Goal: Use online tool/utility: Utilize a website feature to perform a specific function

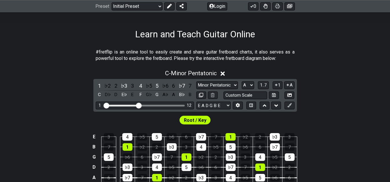
scroll to position [73, 0]
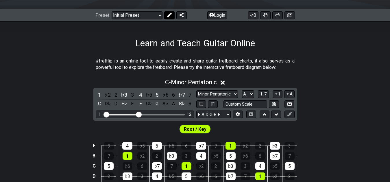
click at [168, 16] on icon at bounding box center [169, 15] width 5 height 5
select select "C"
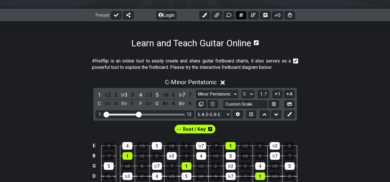
click at [238, 16] on button at bounding box center [241, 15] width 10 height 8
select select "C"
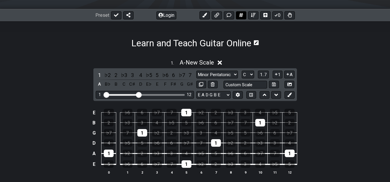
select select "New Scale"
select select "A"
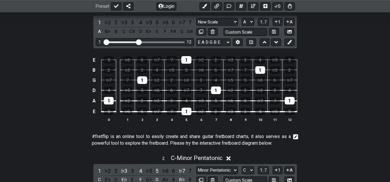
scroll to position [141, 0]
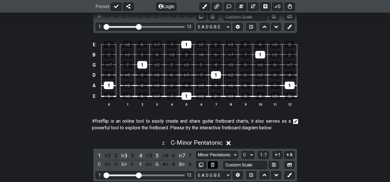
click at [212, 166] on icon at bounding box center [213, 164] width 4 height 4
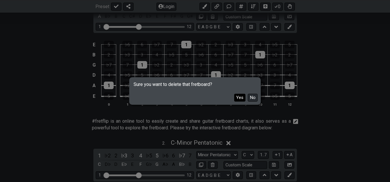
click at [242, 97] on button "Yes" at bounding box center [239, 98] width 11 height 8
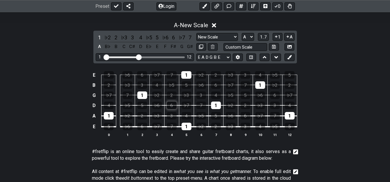
scroll to position [81, 0]
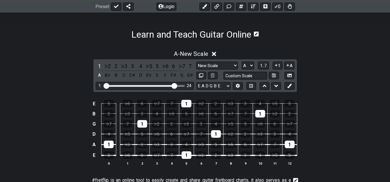
drag, startPoint x: 138, startPoint y: 83, endPoint x: 174, endPoint y: 87, distance: 36.0
click at [174, 85] on input "Visible fret range" at bounding box center [145, 85] width 82 height 0
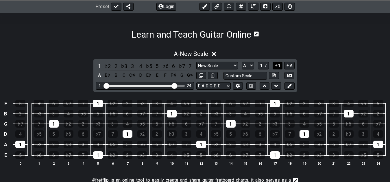
click at [276, 68] on button "1" at bounding box center [277, 66] width 10 height 8
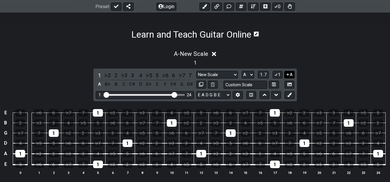
click at [291, 75] on button "A" at bounding box center [289, 75] width 10 height 8
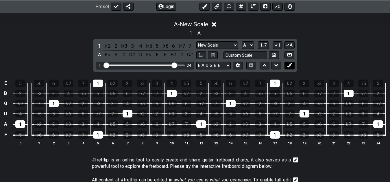
click at [292, 64] on button at bounding box center [289, 66] width 10 height 8
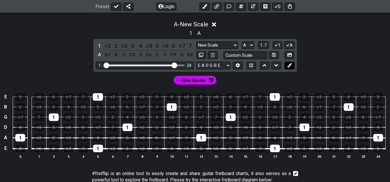
click at [292, 64] on button at bounding box center [289, 66] width 10 height 8
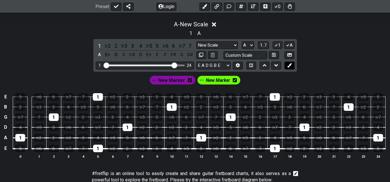
click at [292, 64] on button at bounding box center [289, 66] width 10 height 8
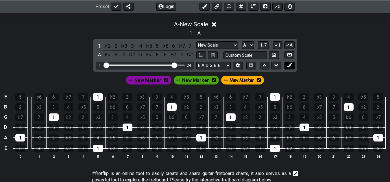
click at [292, 64] on button at bounding box center [289, 66] width 10 height 8
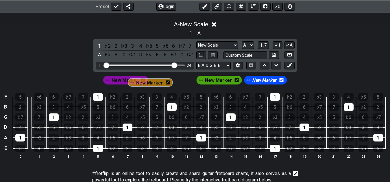
drag, startPoint x: 216, startPoint y: 78, endPoint x: 133, endPoint y: 82, distance: 83.9
click at [133, 82] on div "New Marker New Marker New Marker New Marker" at bounding box center [195, 80] width 186 height 11
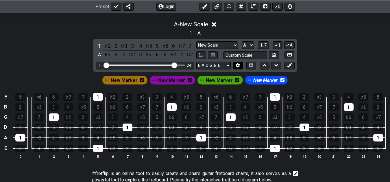
click at [238, 66] on icon at bounding box center [238, 65] width 4 height 4
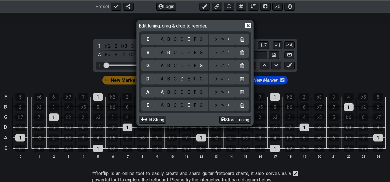
click at [248, 26] on icon at bounding box center [248, 26] width 6 height 6
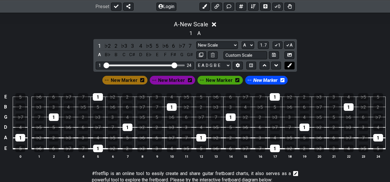
click at [290, 65] on icon at bounding box center [289, 65] width 4 height 4
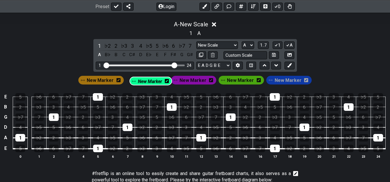
drag, startPoint x: 289, startPoint y: 81, endPoint x: 150, endPoint y: 82, distance: 138.1
click at [150, 82] on div "New Marker New Marker New Marker New Marker New Marker" at bounding box center [194, 80] width 235 height 11
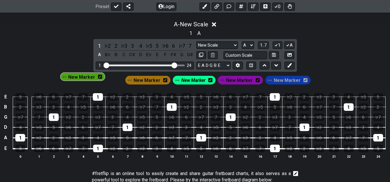
drag, startPoint x: 237, startPoint y: 82, endPoint x: 98, endPoint y: 85, distance: 139.5
click at [98, 85] on div "New Marker New Marker New Marker New Marker New Marker" at bounding box center [194, 80] width 233 height 11
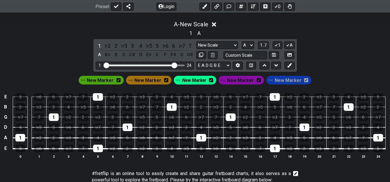
click at [120, 81] on icon at bounding box center [118, 80] width 4 height 5
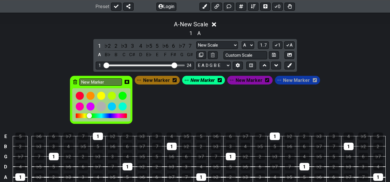
click at [105, 106] on div at bounding box center [101, 107] width 10 height 10
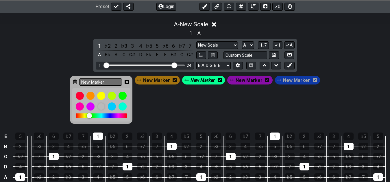
click at [129, 79] on icon at bounding box center [126, 81] width 5 height 5
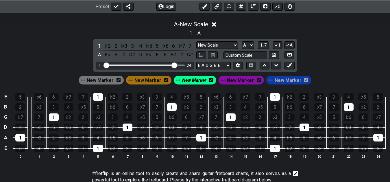
click at [166, 81] on icon at bounding box center [166, 80] width 4 height 4
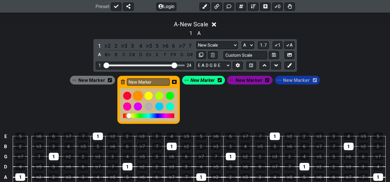
click at [141, 96] on div at bounding box center [138, 96] width 10 height 10
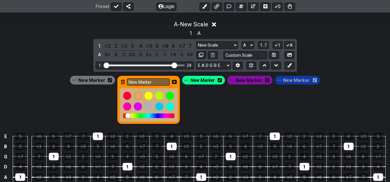
click at [175, 82] on icon at bounding box center [174, 81] width 5 height 5
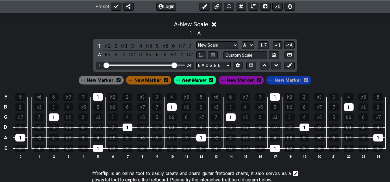
click at [166, 81] on icon at bounding box center [166, 80] width 4 height 4
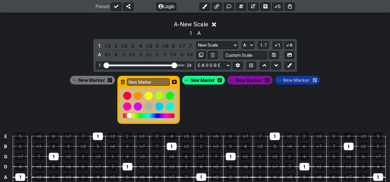
click at [130, 115] on div at bounding box center [128, 115] width 5 height 5
click at [175, 80] on icon at bounding box center [174, 82] width 5 height 4
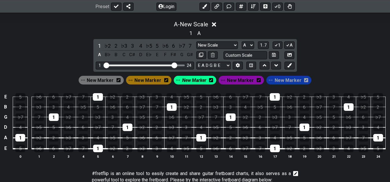
click at [155, 79] on span "New Marker" at bounding box center [147, 80] width 27 height 8
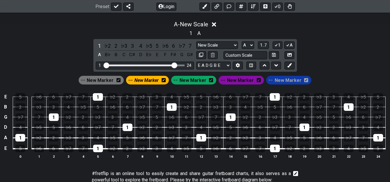
click at [164, 81] on icon at bounding box center [163, 80] width 4 height 5
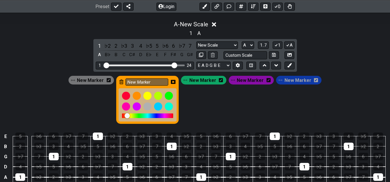
click at [129, 115] on div at bounding box center [126, 115] width 5 height 5
click at [175, 82] on icon at bounding box center [173, 82] width 5 height 4
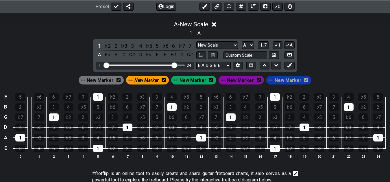
click at [196, 82] on span "New Marker" at bounding box center [192, 80] width 27 height 8
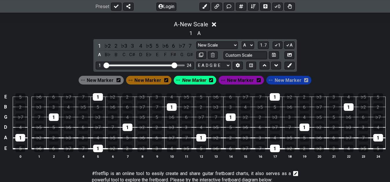
click at [211, 79] on icon at bounding box center [211, 80] width 4 height 5
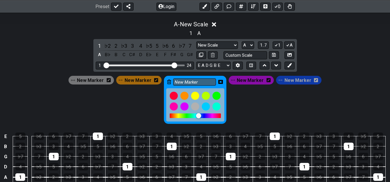
drag, startPoint x: 190, startPoint y: 115, endPoint x: 198, endPoint y: 115, distance: 8.7
click at [198, 115] on div at bounding box center [198, 115] width 5 height 5
click at [220, 82] on icon at bounding box center [220, 81] width 5 height 5
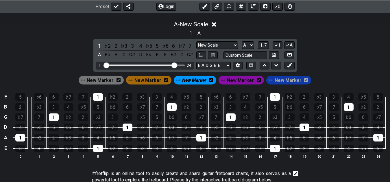
click at [196, 81] on span "New Marker" at bounding box center [194, 80] width 24 height 8
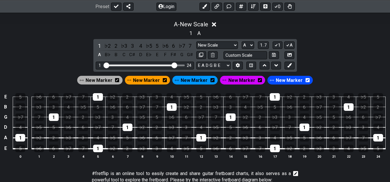
click at [248, 81] on span "New Marker" at bounding box center [241, 80] width 27 height 8
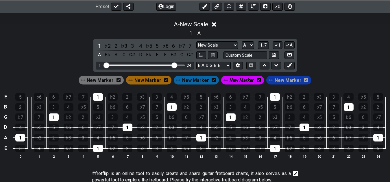
click at [257, 81] on icon at bounding box center [258, 80] width 4 height 4
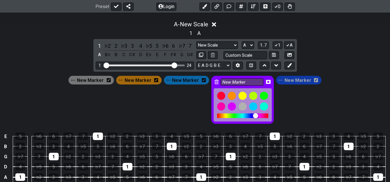
drag, startPoint x: 257, startPoint y: 115, endPoint x: 254, endPoint y: 115, distance: 3.8
click at [254, 115] on div at bounding box center [255, 115] width 5 height 5
click at [267, 80] on icon at bounding box center [268, 82] width 5 height 4
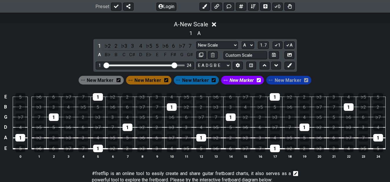
click at [304, 81] on icon at bounding box center [306, 80] width 4 height 5
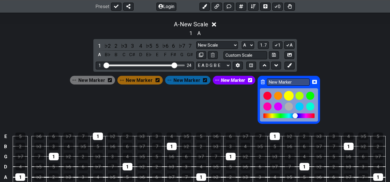
click at [288, 94] on div at bounding box center [289, 96] width 10 height 10
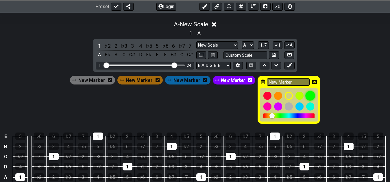
click at [306, 95] on div at bounding box center [310, 96] width 10 height 10
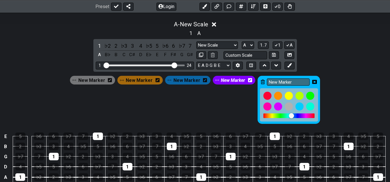
drag, startPoint x: 278, startPoint y: 115, endPoint x: 289, endPoint y: 115, distance: 11.0
click at [289, 115] on div at bounding box center [291, 115] width 5 height 5
click at [312, 82] on icon at bounding box center [314, 81] width 5 height 5
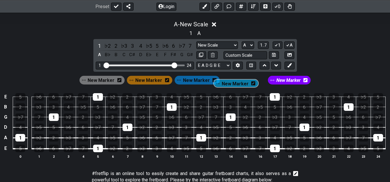
drag, startPoint x: 291, startPoint y: 80, endPoint x: 239, endPoint y: 83, distance: 51.8
click at [239, 83] on div "New Marker New Marker New Marker New Marker New Marker" at bounding box center [194, 80] width 233 height 11
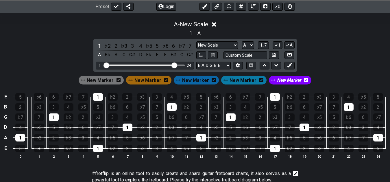
click at [259, 79] on icon at bounding box center [261, 80] width 4 height 4
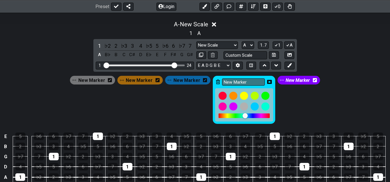
click at [242, 116] on div at bounding box center [244, 115] width 5 height 5
click at [267, 81] on icon at bounding box center [269, 82] width 5 height 4
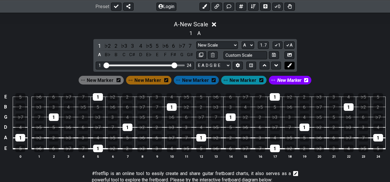
click at [290, 67] on icon at bounding box center [289, 65] width 4 height 4
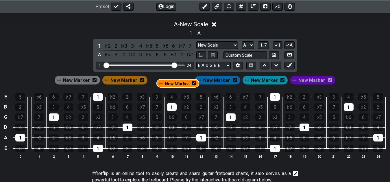
drag, startPoint x: 307, startPoint y: 80, endPoint x: 172, endPoint y: 84, distance: 135.5
click at [172, 84] on div "New Marker New Marker New Marker New Marker New Marker New Marker" at bounding box center [194, 80] width 283 height 11
click at [126, 80] on span "New Marker" at bounding box center [124, 80] width 27 height 8
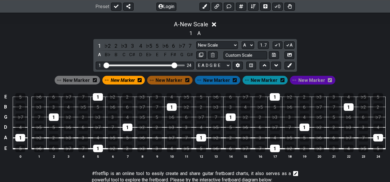
click at [168, 81] on span "New Marker" at bounding box center [168, 80] width 27 height 8
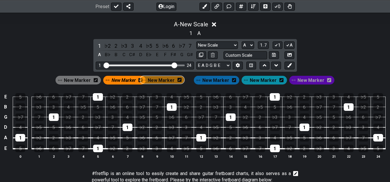
drag, startPoint x: 131, startPoint y: 80, endPoint x: 169, endPoint y: 81, distance: 38.4
click at [169, 81] on div "New Marker New Marker New Marker New Marker New Marker New Marker" at bounding box center [194, 80] width 281 height 11
click at [188, 79] on icon at bounding box center [187, 80] width 4 height 5
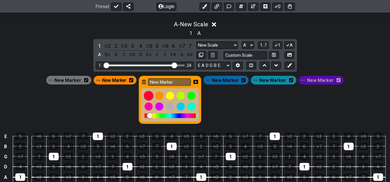
click at [150, 93] on div at bounding box center [149, 96] width 10 height 10
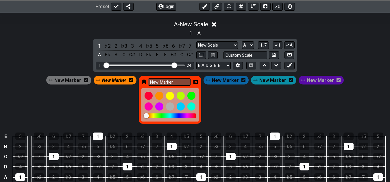
drag, startPoint x: 158, startPoint y: 115, endPoint x: 148, endPoint y: 116, distance: 10.5
click at [148, 116] on div at bounding box center [169, 115] width 51 height 5
click at [197, 83] on icon at bounding box center [195, 82] width 5 height 4
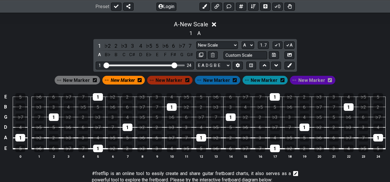
click at [211, 90] on td "♭6" at bounding box center [215, 92] width 15 height 10
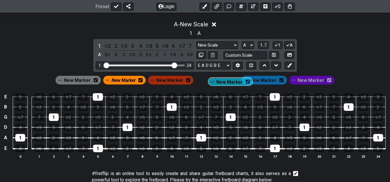
drag, startPoint x: 258, startPoint y: 83, endPoint x: 224, endPoint y: 86, distance: 34.5
click at [224, 86] on section "New Marker New Marker New Marker New Marker New Marker New Marker E 5 ♭6 6 ♭7 7…" at bounding box center [195, 119] width 390 height 95
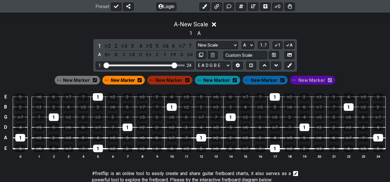
click at [310, 82] on span "New Marker" at bounding box center [311, 80] width 27 height 8
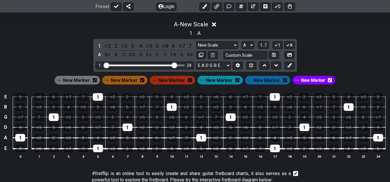
click at [328, 80] on icon at bounding box center [330, 80] width 4 height 4
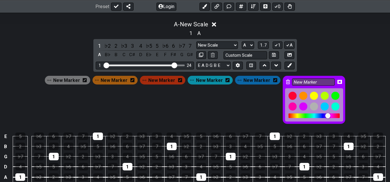
click at [325, 115] on div at bounding box center [327, 115] width 5 height 5
click at [337, 81] on icon at bounding box center [339, 81] width 5 height 5
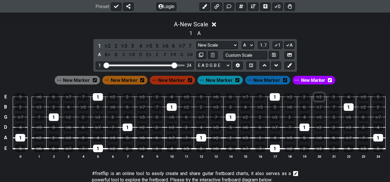
click at [315, 95] on div "♭3" at bounding box center [319, 97] width 10 height 8
click at [318, 96] on div "♭3" at bounding box center [319, 97] width 10 height 8
click at [349, 83] on div "New Marker New Marker New Marker New Marker New Marker New Marker" at bounding box center [195, 79] width 390 height 14
click at [303, 80] on span "New Marker" at bounding box center [313, 80] width 24 height 8
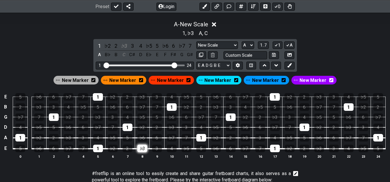
click at [143, 148] on div "♭3" at bounding box center [142, 148] width 10 height 8
drag, startPoint x: 98, startPoint y: 139, endPoint x: 119, endPoint y: 138, distance: 20.8
click at [98, 139] on div "4" at bounding box center [98, 138] width 10 height 8
click at [131, 137] on div "5" at bounding box center [127, 138] width 10 height 8
click at [90, 127] on td "3" at bounding box center [83, 132] width 15 height 11
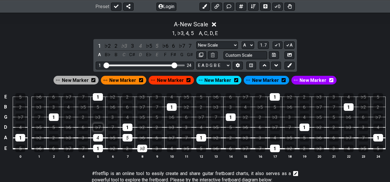
click at [96, 127] on div "♭7" at bounding box center [98, 127] width 10 height 8
click at [122, 44] on div "♭3" at bounding box center [124, 46] width 8 height 8
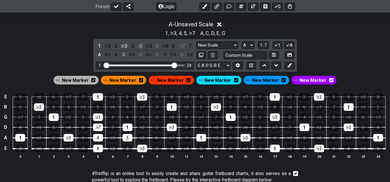
click at [143, 45] on div "4" at bounding box center [141, 46] width 8 height 8
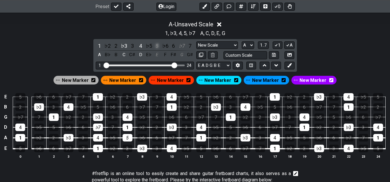
click at [158, 44] on div "5" at bounding box center [157, 46] width 8 height 8
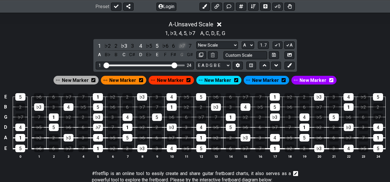
click at [181, 45] on div "♭7" at bounding box center [182, 46] width 8 height 8
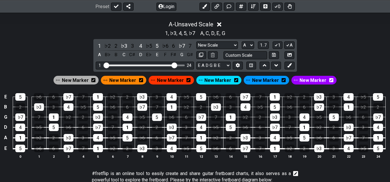
click at [126, 77] on span "New Marker" at bounding box center [122, 80] width 27 height 8
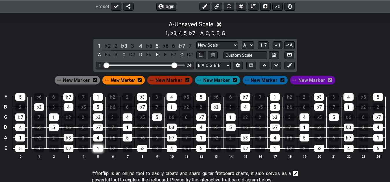
click at [98, 148] on div "1" at bounding box center [98, 148] width 10 height 8
click at [95, 45] on div "1 ♭2 2 ♭3 3 4 ♭5 5 ♭6 6 ♭7 7 A B♭ B C C♯ D E♭ E F F♯ G G♯ New Scale New Scale M…" at bounding box center [194, 55] width 203 height 33
click at [97, 45] on div "1" at bounding box center [100, 46] width 8 height 8
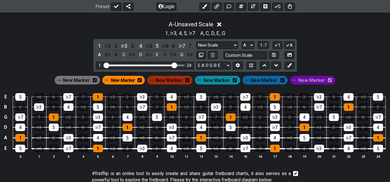
click at [130, 77] on span "New Marker" at bounding box center [123, 80] width 24 height 8
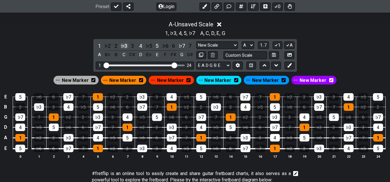
click at [124, 45] on div "♭3" at bounding box center [124, 46] width 8 height 8
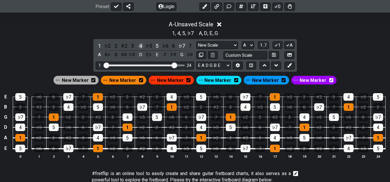
click at [140, 45] on div "4" at bounding box center [141, 46] width 8 height 8
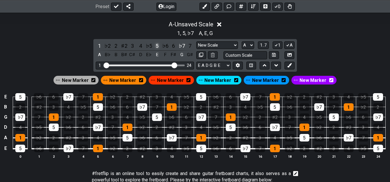
click at [157, 46] on div "5" at bounding box center [157, 46] width 8 height 8
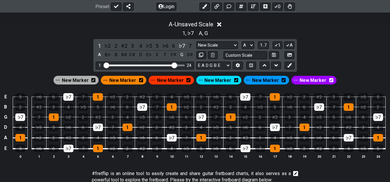
click at [186, 48] on div "1 ♭2 2 ♯2 3 4 ♭5 5 ♭6 6 ♭7 7 A B♭ B B♯ C♯ D E♭ E F F♯ G G♯" at bounding box center [145, 50] width 98 height 17
click at [183, 46] on div "♭7" at bounding box center [182, 46] width 8 height 8
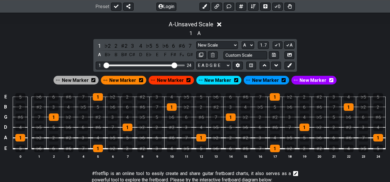
click at [335, 39] on div "A - Unsaved Scale 1 A 1 ♭2 2 ♯2 3 4 ♭5 5 ♭6 6 ♯6 7 A B♭ B B♯ C♯ D E♭ E F F♯ F𝄪 …" at bounding box center [195, 91] width 390 height 149
click at [251, 67] on button at bounding box center [251, 66] width 10 height 8
click at [201, 54] on icon at bounding box center [201, 55] width 4 height 4
select select "A"
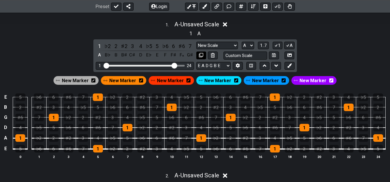
click at [201, 54] on icon at bounding box center [201, 55] width 4 height 4
select select "A"
click at [201, 54] on icon at bounding box center [201, 55] width 4 height 4
select select "A"
click at [201, 54] on icon at bounding box center [201, 55] width 4 height 4
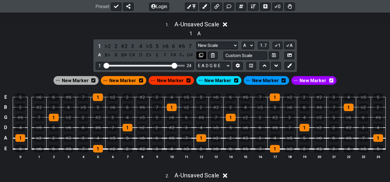
select select "A"
click at [201, 54] on icon at bounding box center [201, 55] width 4 height 4
select select "A"
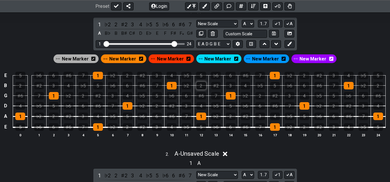
scroll to position [140, 0]
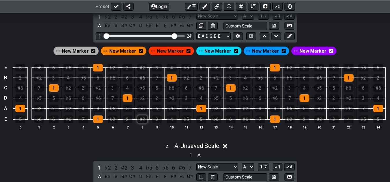
click at [143, 120] on div "♯2" at bounding box center [142, 119] width 10 height 8
click at [127, 111] on div "5" at bounding box center [127, 109] width 10 height 8
click at [100, 106] on div "4" at bounding box center [98, 109] width 10 height 8
click at [97, 92] on td "♯6" at bounding box center [97, 93] width 15 height 10
click at [96, 98] on div "♯6" at bounding box center [98, 98] width 10 height 8
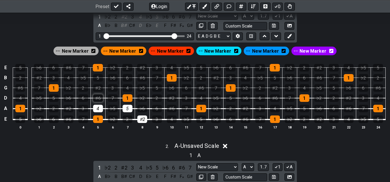
click at [100, 97] on div "♯6" at bounding box center [98, 98] width 10 height 8
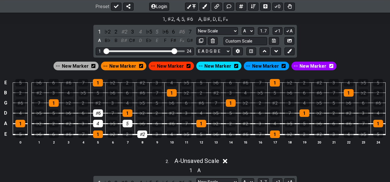
scroll to position [111, 0]
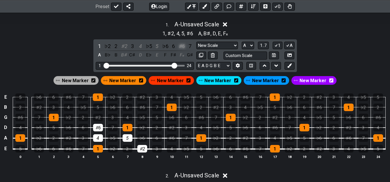
click at [183, 47] on div "♯6" at bounding box center [182, 46] width 8 height 8
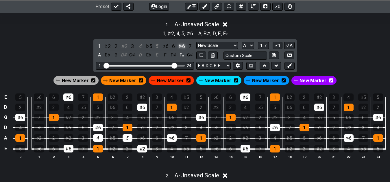
click at [183, 47] on div "♯6" at bounding box center [182, 46] width 8 height 8
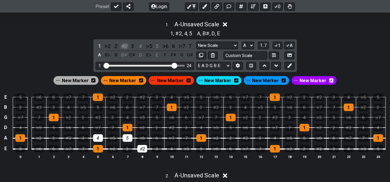
click at [124, 47] on div "♯2" at bounding box center [124, 46] width 8 height 8
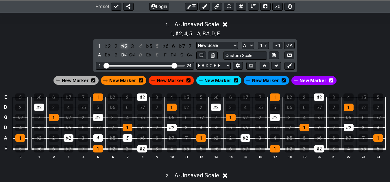
click at [124, 47] on div "♯2" at bounding box center [124, 46] width 8 height 8
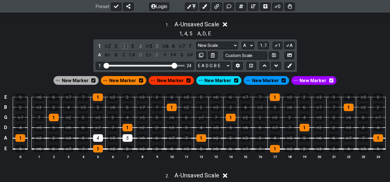
click at [121, 46] on div "♭3" at bounding box center [124, 46] width 8 height 8
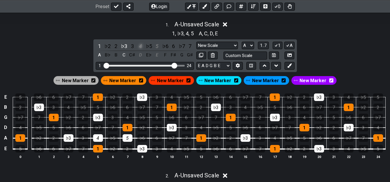
click at [139, 47] on div "4" at bounding box center [141, 46] width 8 height 8
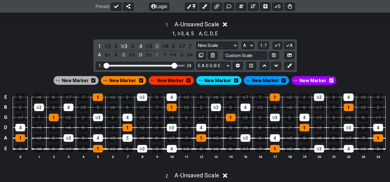
click at [156, 46] on div "5" at bounding box center [157, 46] width 8 height 8
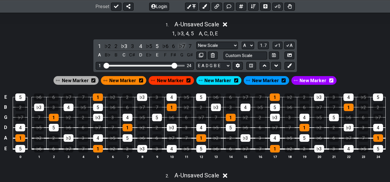
click at [181, 48] on div "♭7" at bounding box center [182, 46] width 8 height 8
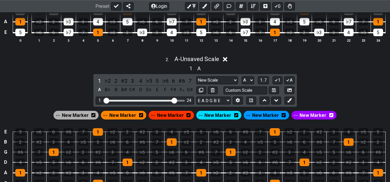
scroll to position [258, 0]
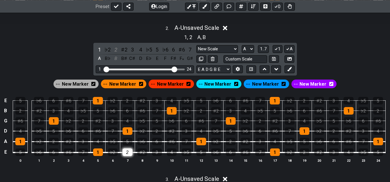
click at [127, 151] on div "2" at bounding box center [127, 152] width 10 height 8
click at [126, 141] on div "5" at bounding box center [127, 141] width 10 height 8
click at [86, 139] on div "3" at bounding box center [83, 141] width 10 height 8
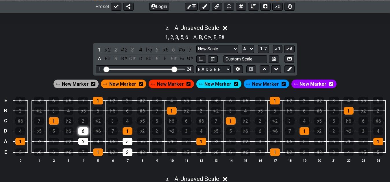
click at [83, 130] on div "6" at bounding box center [83, 131] width 10 height 8
click at [125, 51] on div "♯2" at bounding box center [124, 50] width 8 height 8
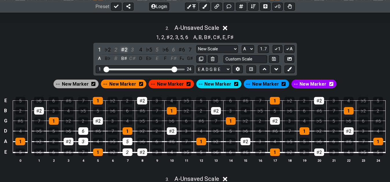
click at [125, 51] on div "♯2" at bounding box center [124, 50] width 8 height 8
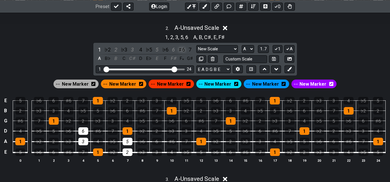
click at [183, 51] on div "♯6" at bounding box center [182, 50] width 8 height 8
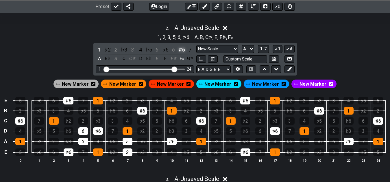
click at [183, 51] on div "♯6" at bounding box center [182, 50] width 8 height 8
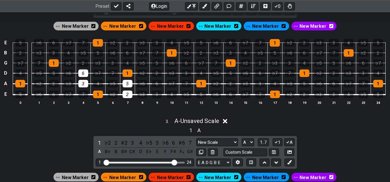
scroll to position [347, 0]
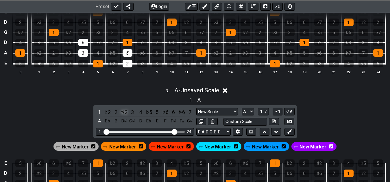
click at [122, 113] on div "♯2" at bounding box center [124, 112] width 8 height 8
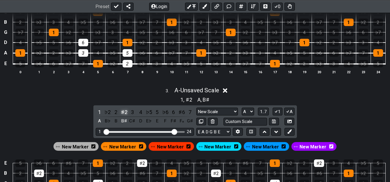
click at [122, 113] on div "♯2" at bounding box center [124, 112] width 8 height 8
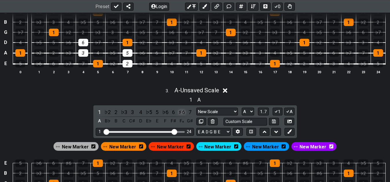
click at [182, 111] on div "♯6" at bounding box center [182, 112] width 8 height 8
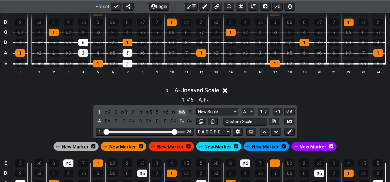
click at [182, 112] on div "♯6" at bounding box center [182, 112] width 8 height 8
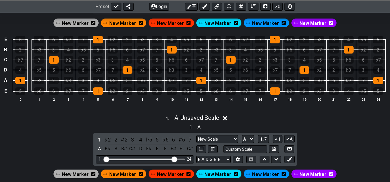
scroll to position [464, 0]
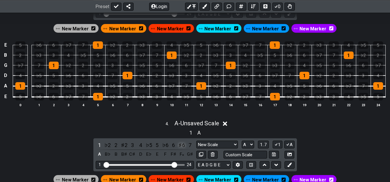
click at [181, 147] on div "♯6" at bounding box center [182, 145] width 8 height 8
click at [123, 146] on div "♯2" at bounding box center [124, 145] width 8 height 8
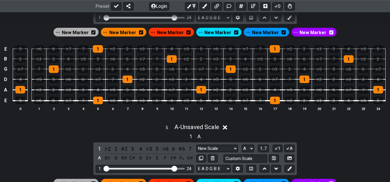
scroll to position [612, 0]
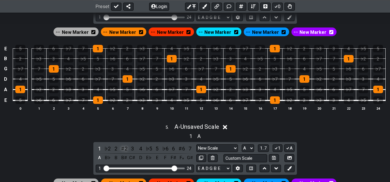
click at [122, 150] on div "♯2" at bounding box center [124, 148] width 8 height 8
click at [182, 149] on div "♯6" at bounding box center [182, 148] width 8 height 8
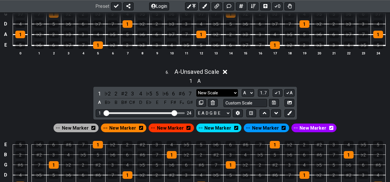
scroll to position [847, 0]
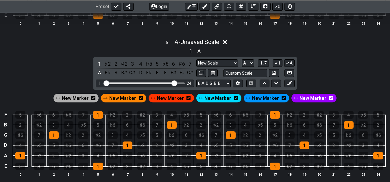
click at [124, 69] on div "1 ♭2 2 ♯2 3 4 ♭5 5 ♭6 6 ♯6 7 A B♭ B B♯ C♯ D E♭ E F F♯ F𝄪 G♯" at bounding box center [145, 68] width 98 height 17
click at [124, 66] on div "♯2" at bounding box center [124, 64] width 8 height 8
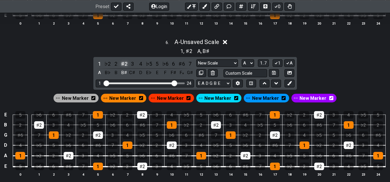
click at [124, 66] on div "♯2" at bounding box center [124, 64] width 8 height 8
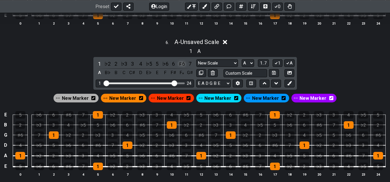
click at [180, 66] on div "♯6" at bounding box center [182, 64] width 8 height 8
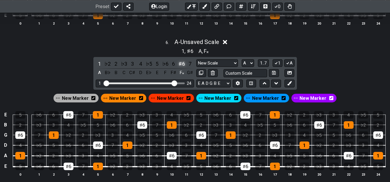
click at [180, 66] on div "♯6" at bounding box center [182, 64] width 8 height 8
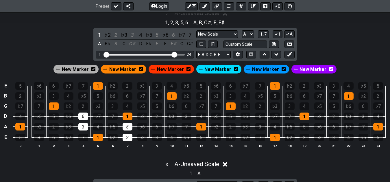
scroll to position [258, 0]
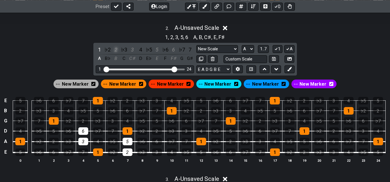
click at [116, 50] on div "2" at bounding box center [116, 50] width 8 height 8
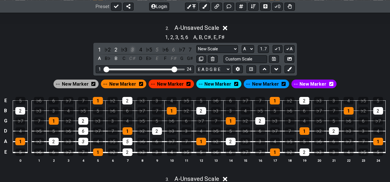
click at [131, 50] on div "3" at bounding box center [133, 50] width 8 height 8
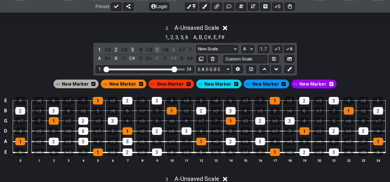
click at [157, 49] on div "5" at bounding box center [157, 50] width 8 height 8
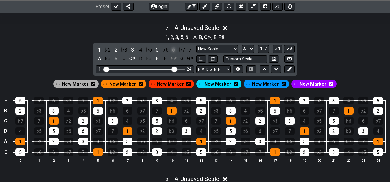
click at [174, 49] on div "6" at bounding box center [174, 50] width 8 height 8
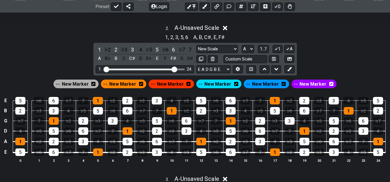
click at [74, 82] on span "New Marker" at bounding box center [75, 84] width 27 height 8
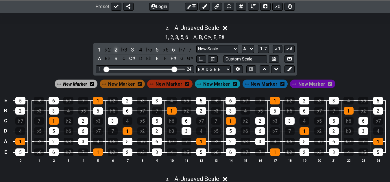
click at [114, 48] on div "2" at bounding box center [116, 50] width 8 height 8
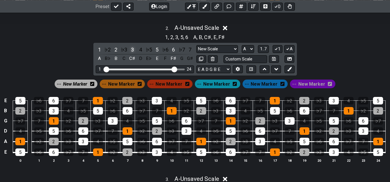
click at [131, 49] on div "3" at bounding box center [133, 50] width 8 height 8
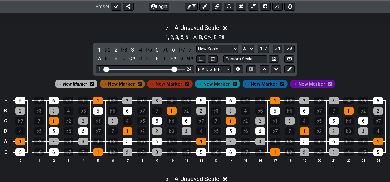
click at [153, 51] on div "1 ♭2 2 ♭3 3 4 ♭5 5 ♭6 6 ♭7 7 A B♭ B C C♯ D E♭ E F F♯ G G♯" at bounding box center [145, 54] width 98 height 17
click at [156, 50] on div "5" at bounding box center [157, 50] width 8 height 8
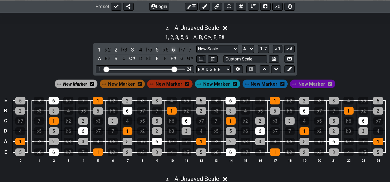
click at [173, 49] on div "6" at bounding box center [174, 50] width 8 height 8
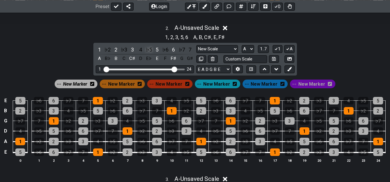
click at [150, 51] on div "♭5" at bounding box center [149, 50] width 8 height 8
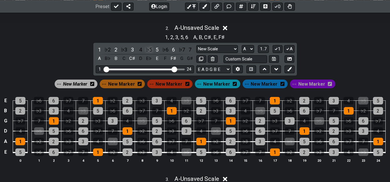
click at [150, 51] on div "♭5" at bounding box center [149, 50] width 8 height 8
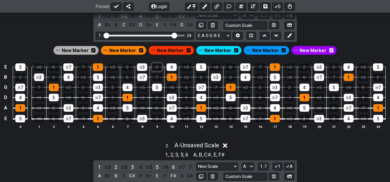
scroll to position [140, 0]
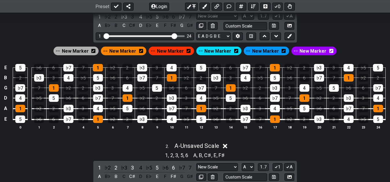
click at [70, 49] on span "New Marker" at bounding box center [75, 51] width 27 height 8
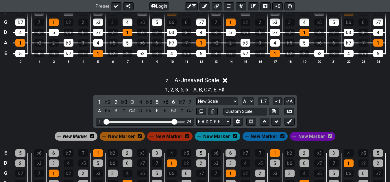
scroll to position [229, 0]
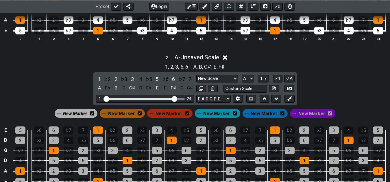
click at [83, 115] on span "New Marker" at bounding box center [75, 113] width 24 height 8
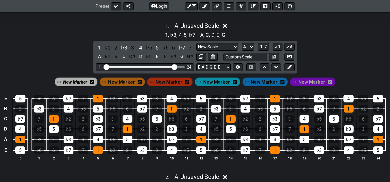
scroll to position [81, 0]
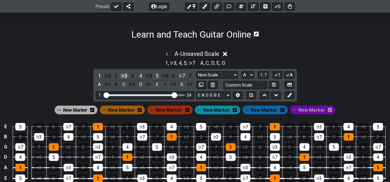
click at [124, 76] on div "♭3" at bounding box center [124, 76] width 8 height 8
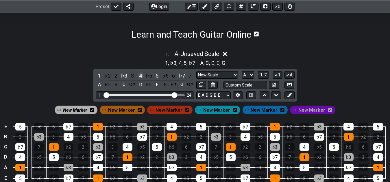
click at [138, 76] on div "4" at bounding box center [141, 76] width 8 height 8
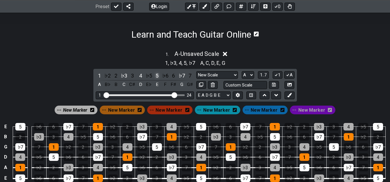
click at [156, 75] on div "5" at bounding box center [157, 76] width 8 height 8
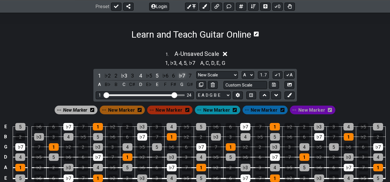
click at [181, 76] on div "♭7" at bounding box center [182, 76] width 8 height 8
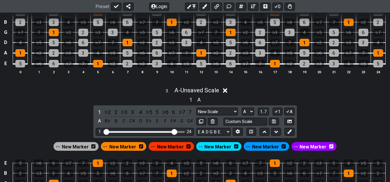
scroll to position [405, 0]
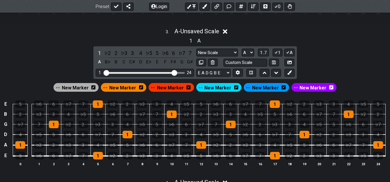
click at [78, 90] on span "New Marker" at bounding box center [75, 87] width 27 height 8
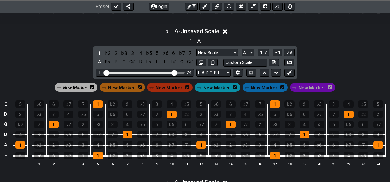
click at [82, 87] on span "New Marker" at bounding box center [75, 87] width 24 height 8
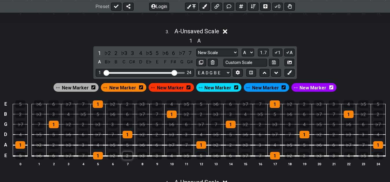
click at [127, 153] on div "2" at bounding box center [127, 156] width 10 height 8
drag, startPoint x: 99, startPoint y: 146, endPoint x: 129, endPoint y: 146, distance: 30.0
click at [100, 146] on div "4" at bounding box center [98, 145] width 10 height 8
click at [132, 146] on div "5" at bounding box center [127, 145] width 10 height 8
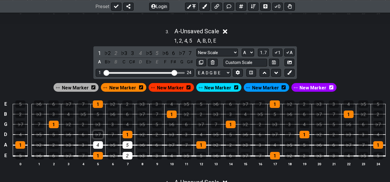
click at [96, 135] on div "♭7" at bounding box center [98, 135] width 10 height 8
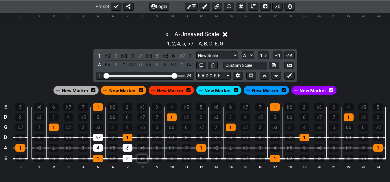
scroll to position [435, 0]
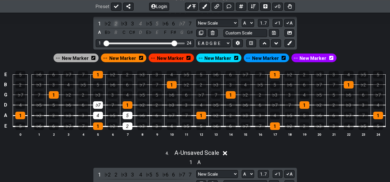
click at [117, 23] on div "2" at bounding box center [116, 24] width 8 height 8
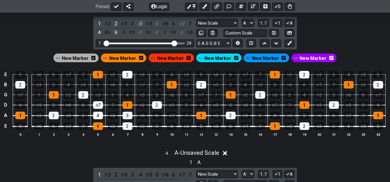
click at [139, 24] on div "4" at bounding box center [141, 24] width 8 height 8
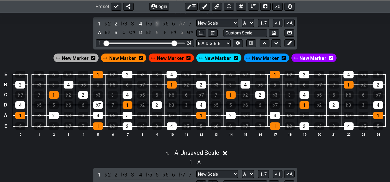
click at [157, 23] on div "5" at bounding box center [157, 24] width 8 height 8
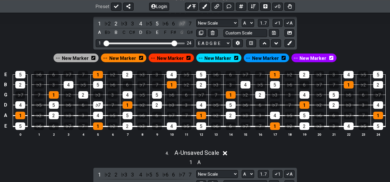
click at [182, 24] on div "♭7" at bounding box center [182, 24] width 8 height 8
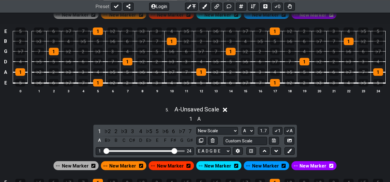
scroll to position [641, 0]
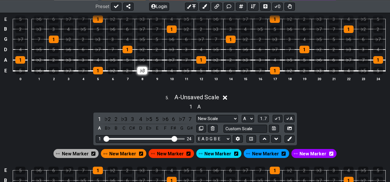
click at [140, 70] on div "♭3" at bounding box center [142, 71] width 10 height 8
click at [144, 61] on div "♭6" at bounding box center [142, 60] width 10 height 8
click at [99, 61] on div "4" at bounding box center [98, 60] width 10 height 8
click at [101, 49] on div "♭7" at bounding box center [98, 50] width 10 height 8
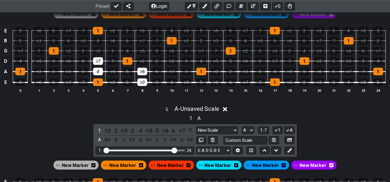
scroll to position [553, 0]
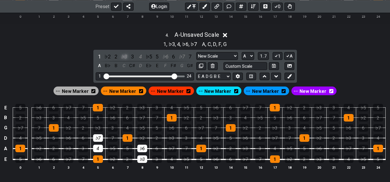
click at [124, 56] on div "♭3" at bounding box center [124, 57] width 8 height 8
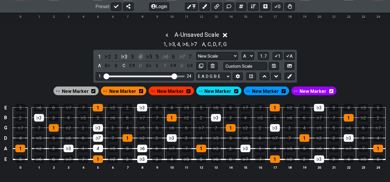
click at [139, 55] on div "4" at bounding box center [141, 57] width 8 height 8
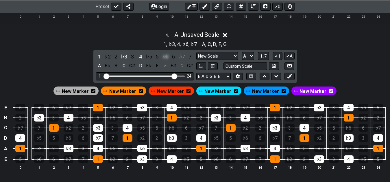
click at [164, 56] on div "♭6" at bounding box center [165, 57] width 8 height 8
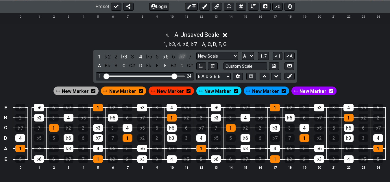
click at [183, 55] on div "♭7" at bounding box center [182, 57] width 8 height 8
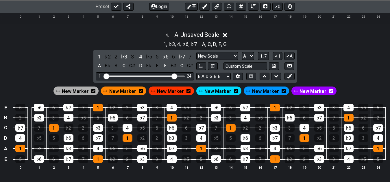
click at [261, 91] on span "New Marker" at bounding box center [265, 91] width 27 height 8
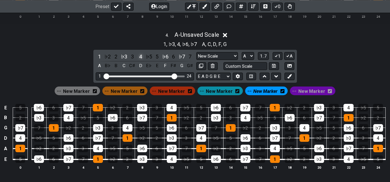
click at [139, 57] on div "4" at bounding box center [141, 57] width 8 height 8
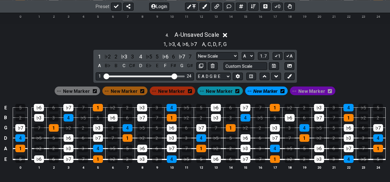
click at [124, 173] on div "E 5 ♭6 6 ♭7 7 1 ♭2 2 ♭3 3 4 ♭5 5 ♭6 6 ♭7 7 1 ♭2 2 ♭3 3 4 ♭5 5 B 2 ♭3 3 4 ♭5 5 ♭…" at bounding box center [195, 136] width 390 height 81
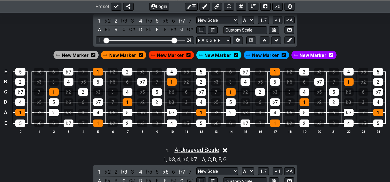
scroll to position [405, 0]
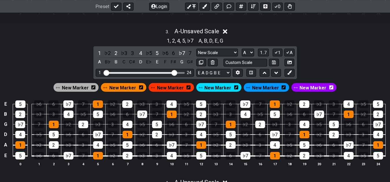
click at [261, 87] on span "New Marker" at bounding box center [265, 87] width 27 height 8
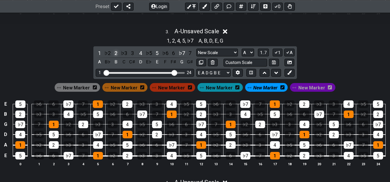
click at [114, 52] on div "2" at bounding box center [116, 53] width 8 height 8
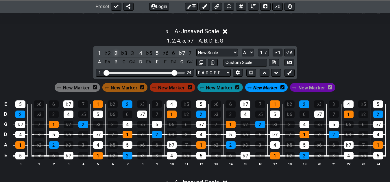
click at [116, 52] on div "2" at bounding box center [116, 53] width 8 height 8
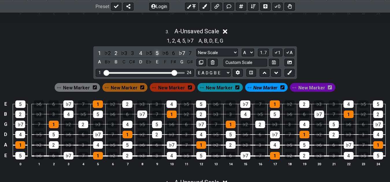
click at [154, 52] on div "5" at bounding box center [157, 53] width 8 height 8
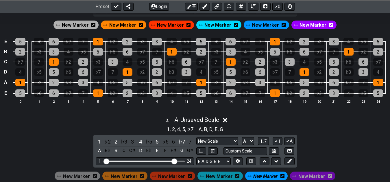
scroll to position [258, 0]
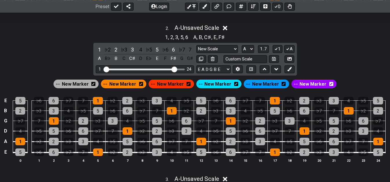
click at [259, 82] on span "New Marker" at bounding box center [265, 84] width 27 height 8
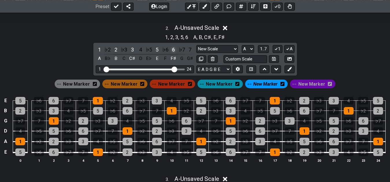
click at [173, 50] on div "6" at bounding box center [174, 50] width 8 height 8
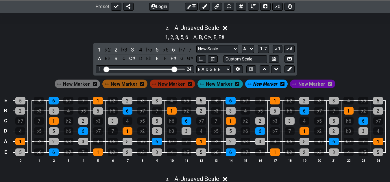
click at [265, 83] on span "New Marker" at bounding box center [265, 84] width 24 height 8
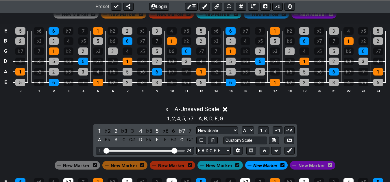
scroll to position [376, 0]
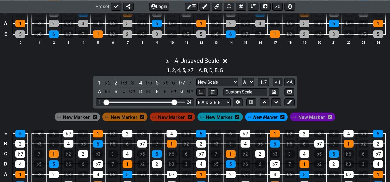
click at [265, 118] on span "New Marker" at bounding box center [265, 117] width 24 height 8
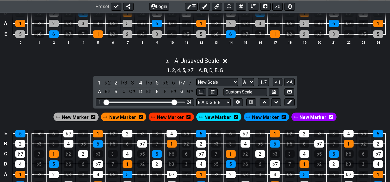
scroll to position [523, 0]
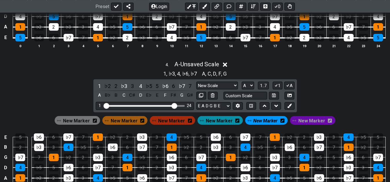
click at [265, 118] on span "New Marker" at bounding box center [265, 120] width 24 height 8
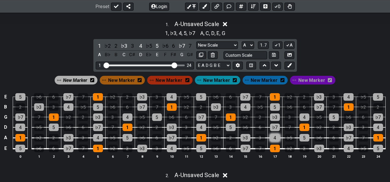
scroll to position [111, 0]
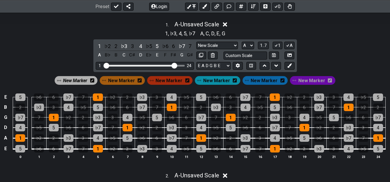
click at [321, 48] on div "1 . A - Unsaved Scale 1 , ♭3 , 4 , 5 , ♭7 A , C , D , E , G 1 ♭2 2 ♭3 3 4 ♭5 5 …" at bounding box center [195, 92] width 390 height 150
click at [263, 80] on span "New Marker" at bounding box center [263, 80] width 27 height 8
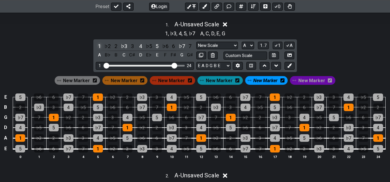
click at [98, 45] on div "1" at bounding box center [100, 46] width 8 height 8
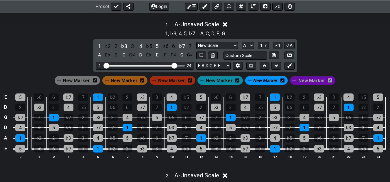
click at [352, 36] on div "1 , ♭3 , 4 , 5 , ♭7 A , C , D , E , G" at bounding box center [195, 32] width 390 height 9
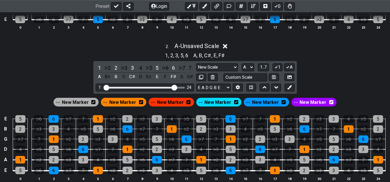
scroll to position [229, 0]
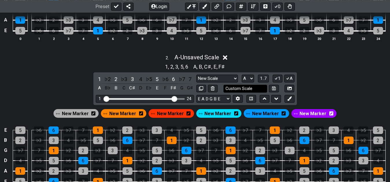
click at [246, 88] on input "Custom Scale" at bounding box center [245, 89] width 44 height 8
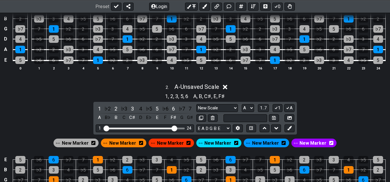
scroll to position [111, 0]
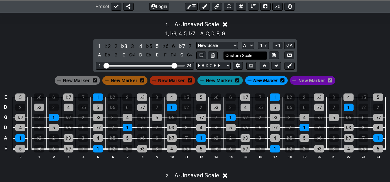
type input "Custom Scale"
click at [238, 55] on input "text" at bounding box center [245, 55] width 44 height 8
click at [233, 56] on input "min 11" at bounding box center [245, 55] width 44 height 8
click at [237, 56] on input "min 11" at bounding box center [245, 55] width 44 height 8
click at [234, 56] on input "min 11" at bounding box center [245, 55] width 44 height 8
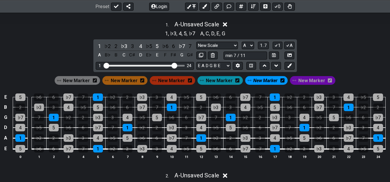
type input "min 7 / 11"
click at [318, 46] on div "1 . A - Unsaved Scale 1 , ♭3 , 4 , 5 , ♭7 A , C , D , E , G 1 ♭2 2 ♭3 3 4 ♭5 5 …" at bounding box center [195, 92] width 390 height 150
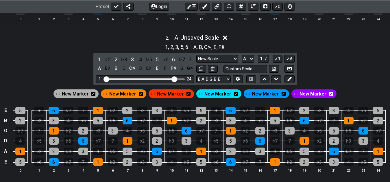
scroll to position [258, 0]
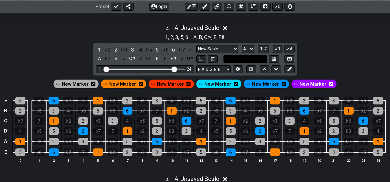
click at [253, 59] on input "text" at bounding box center [245, 59] width 44 height 8
type input "maj 6 / 9"
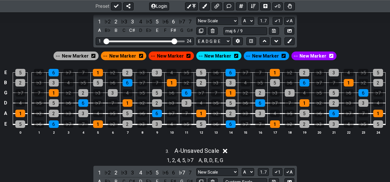
scroll to position [317, 0]
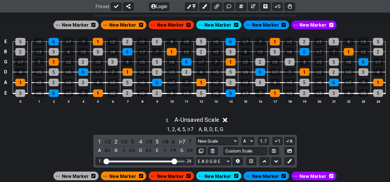
click at [252, 116] on div "3 . A - Unsaved Scale" at bounding box center [195, 118] width 390 height 11
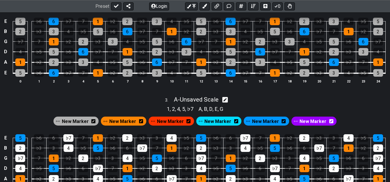
scroll to position [347, 0]
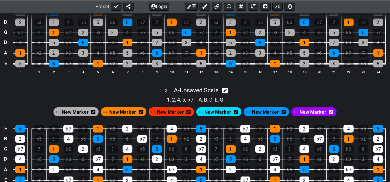
click at [235, 92] on div "3 . A - Unsaved Scale" at bounding box center [195, 88] width 390 height 11
select select "A"
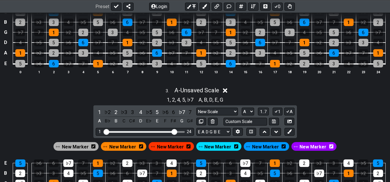
scroll to position [258, 0]
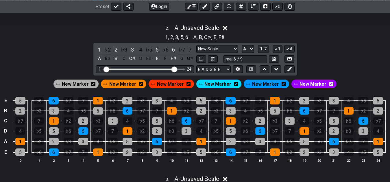
click at [267, 79] on div "New Marker" at bounding box center [266, 83] width 48 height 11
click at [263, 83] on span "New Marker" at bounding box center [265, 84] width 27 height 8
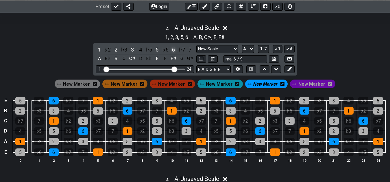
click at [172, 50] on div "6" at bounding box center [174, 50] width 8 height 8
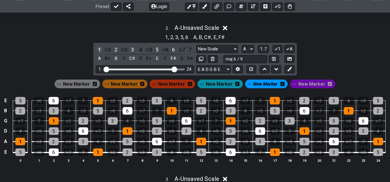
click at [97, 50] on div "1" at bounding box center [100, 50] width 8 height 8
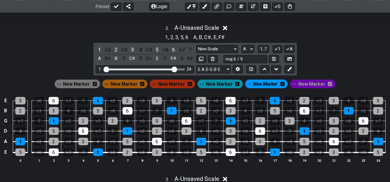
click at [265, 85] on span "New Marker" at bounding box center [265, 84] width 24 height 8
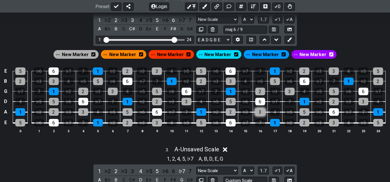
scroll to position [405, 0]
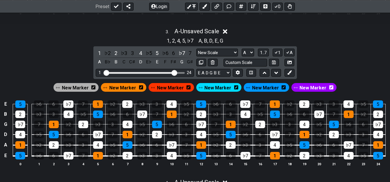
click at [317, 62] on div "3 . A - Unsaved Scale 1 , 2 , 4 , 5 , ♭7 A , B , D , E , G 1 ♭2 2 ♭3 3 4 ♭5 5 ♭…" at bounding box center [195, 99] width 390 height 150
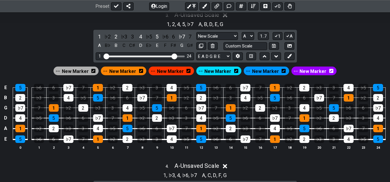
scroll to position [435, 0]
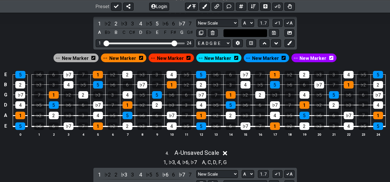
click at [251, 33] on input "text" at bounding box center [245, 33] width 44 height 8
type input "sus 2 / 4 / 7"
click at [332, 33] on div "3 . A - Unsaved Scale 1 , 2 , 4 , 5 , ♭7 A , B , D , E , G 1 ♭2 2 ♭3 3 4 ♭5 5 ♭…" at bounding box center [195, 70] width 390 height 150
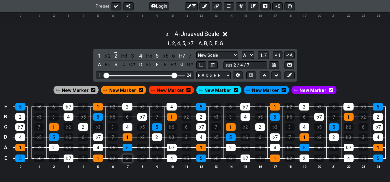
scroll to position [375, 0]
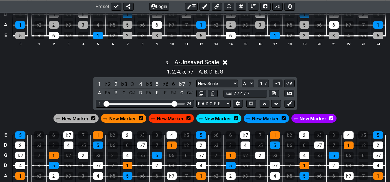
click at [204, 64] on span "A - Unsaved Scale" at bounding box center [196, 62] width 45 height 7
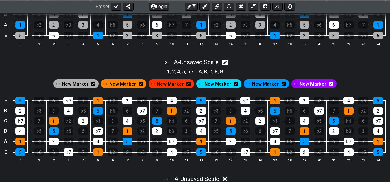
click at [204, 64] on span "A - Unsaved Scale" at bounding box center [196, 62] width 45 height 7
select select "A"
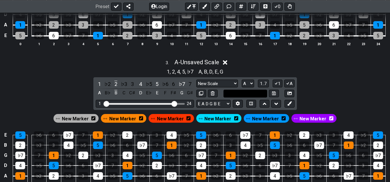
click at [232, 94] on input "text" at bounding box center [245, 94] width 44 height 8
type input "sus 2 / 4 / 7"
click at [353, 98] on div "3 . A - Unsaved Scale 1 , 2 , 4 , 5 , ♭7 A , B , D , E , G 1 ♭2 2 ♭3 3 4 ♭5 5 ♭…" at bounding box center [195, 130] width 390 height 150
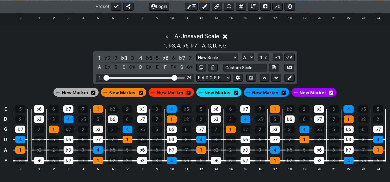
scroll to position [581, 0]
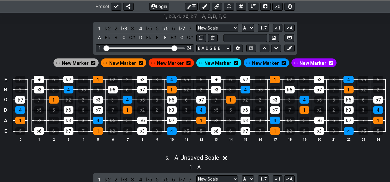
drag, startPoint x: 242, startPoint y: 39, endPoint x: 236, endPoint y: 44, distance: 7.5
click at [242, 39] on input "text" at bounding box center [245, 38] width 44 height 8
type input "min b6 / 11"
click at [332, 34] on div "4 . A - Unsaved Scale 1 , ♭3 , 4 , ♭6 , ♭7 A , C , D , F , G 1 ♭2 2 ♭3 3 4 ♭5 5…" at bounding box center [195, 75] width 390 height 150
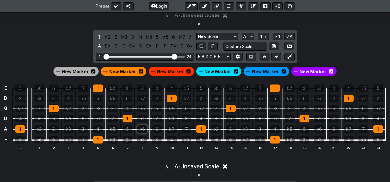
scroll to position [728, 0]
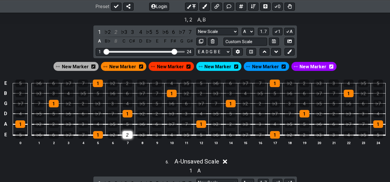
click at [127, 132] on div "2" at bounding box center [127, 135] width 10 height 8
click at [127, 127] on div "5" at bounding box center [127, 124] width 10 height 8
click at [103, 124] on td "4" at bounding box center [97, 119] width 15 height 11
click at [101, 124] on div "4" at bounding box center [98, 124] width 10 height 8
click at [88, 115] on td "3" at bounding box center [83, 119] width 15 height 11
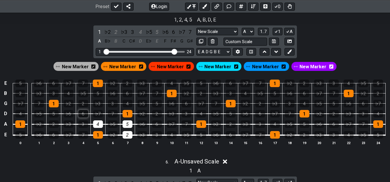
click at [82, 113] on div "6" at bounding box center [83, 114] width 10 height 8
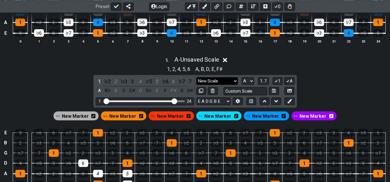
scroll to position [669, 0]
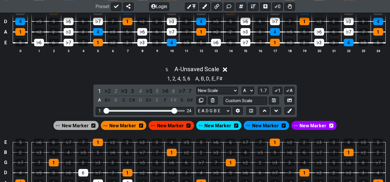
drag, startPoint x: 257, startPoint y: 125, endPoint x: 251, endPoint y: 125, distance: 5.8
click at [257, 125] on span "New Marker" at bounding box center [265, 125] width 27 height 8
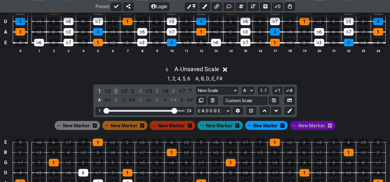
click at [114, 91] on div "2" at bounding box center [116, 91] width 8 height 8
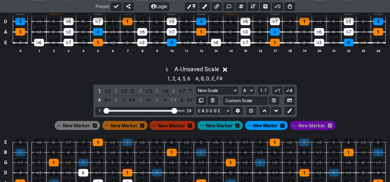
click at [255, 127] on span "New Marker" at bounding box center [265, 125] width 24 height 8
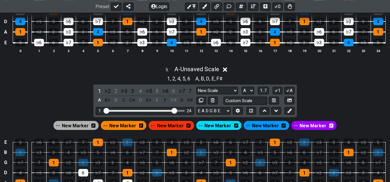
click at [128, 129] on span "New Marker" at bounding box center [122, 125] width 27 height 8
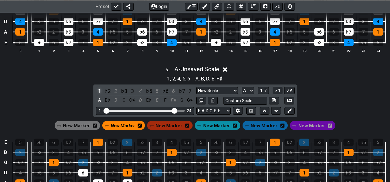
click at [99, 90] on div "1" at bounding box center [100, 91] width 8 height 8
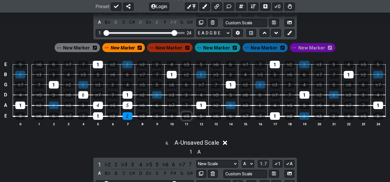
scroll to position [758, 0]
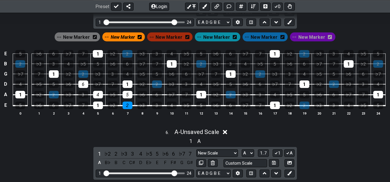
click at [144, 130] on div "6 . A - Unsaved Scale" at bounding box center [195, 130] width 390 height 11
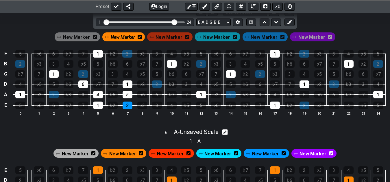
click at [155, 131] on div "6 . A - Unsaved Scale" at bounding box center [195, 130] width 390 height 11
select select "A"
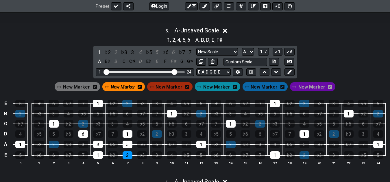
scroll to position [699, 0]
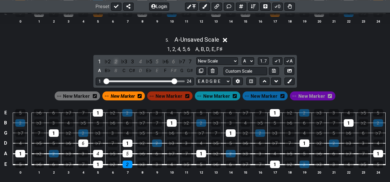
click at [116, 62] on div "2" at bounding box center [116, 61] width 8 height 8
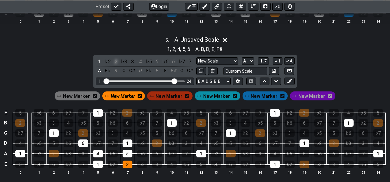
click at [115, 63] on div "2" at bounding box center [116, 61] width 8 height 8
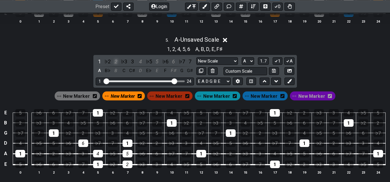
click at [115, 63] on div "2" at bounding box center [116, 61] width 8 height 8
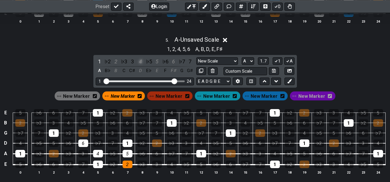
click at [141, 61] on div "4" at bounding box center [141, 61] width 8 height 8
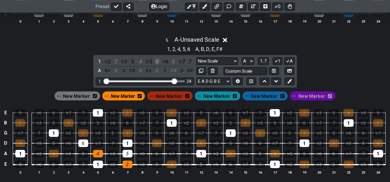
click at [159, 62] on div "5" at bounding box center [157, 61] width 8 height 8
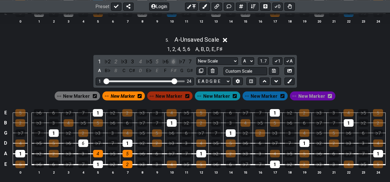
click at [172, 63] on div "6" at bounding box center [174, 61] width 8 height 8
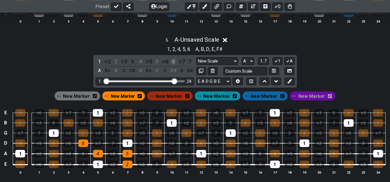
click at [173, 64] on div "6" at bounding box center [174, 61] width 8 height 8
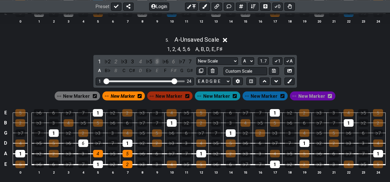
click at [157, 64] on div "5" at bounding box center [157, 61] width 8 height 8
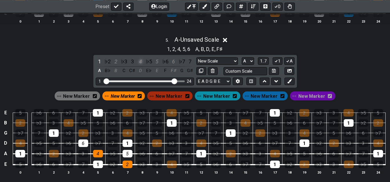
click at [140, 64] on div "4" at bounding box center [141, 61] width 8 height 8
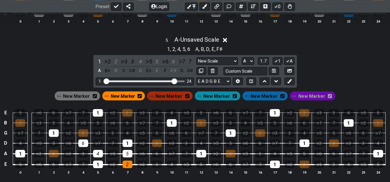
click at [121, 98] on span "New Marker" at bounding box center [123, 96] width 24 height 8
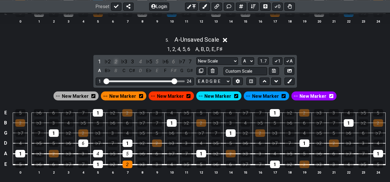
click at [116, 63] on div "2" at bounding box center [116, 61] width 8 height 8
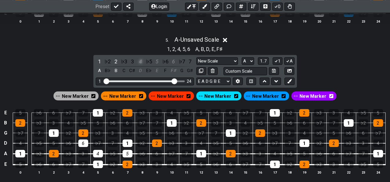
click at [140, 62] on div "4" at bounding box center [141, 61] width 8 height 8
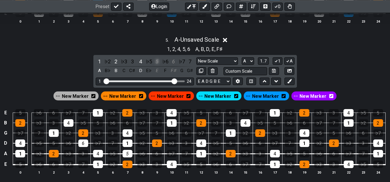
click at [157, 62] on div "5" at bounding box center [157, 61] width 8 height 8
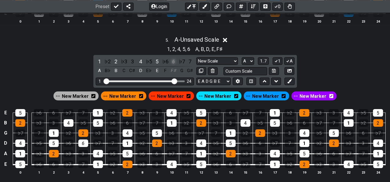
click at [172, 61] on div "6" at bounding box center [174, 61] width 8 height 8
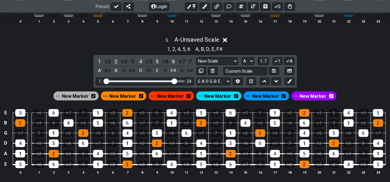
click at [256, 97] on span "New Marker" at bounding box center [265, 96] width 27 height 8
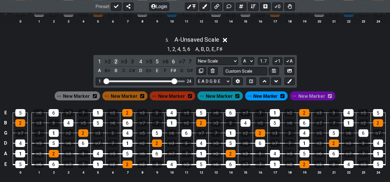
click at [114, 63] on div "2" at bounding box center [116, 61] width 8 height 8
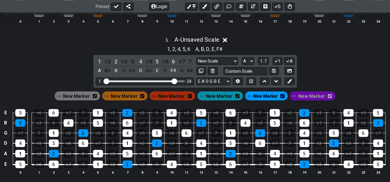
click at [125, 95] on span "New Marker" at bounding box center [124, 96] width 27 height 8
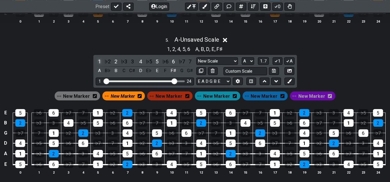
click at [96, 62] on div "1" at bounding box center [100, 61] width 8 height 8
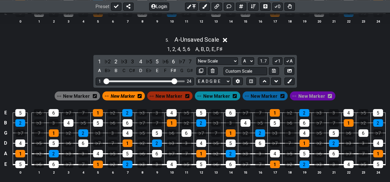
click at [316, 66] on div "5 . A - Unsaved Scale 1 , 2 , 4 , 5 , 6 A , B , D , E , F♯ 1 ♭2 2 ♭3 3 4 ♭5 5 ♭…" at bounding box center [195, 108] width 390 height 150
click at [132, 95] on span "New Marker" at bounding box center [123, 96] width 24 height 8
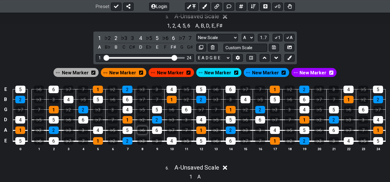
scroll to position [728, 0]
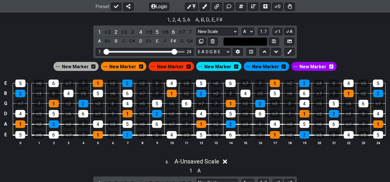
click at [240, 42] on input "text" at bounding box center [245, 42] width 44 height 8
click at [242, 43] on input "sus 2 / 4/ 9" at bounding box center [245, 42] width 44 height 8
type input "sus 2 / 4 / 9"
click at [328, 40] on div "5 . A - Unsaved Scale 1 , 2 , 4 , 5 , 6 A , B , D , E , F♯ 1 ♭2 2 ♭3 3 4 ♭5 5 ♭…" at bounding box center [195, 78] width 390 height 150
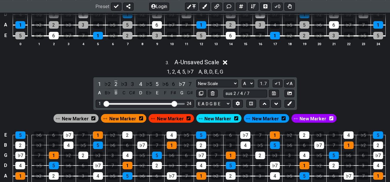
scroll to position [463, 0]
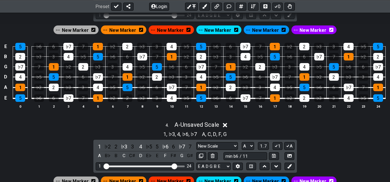
drag, startPoint x: 154, startPoint y: 133, endPoint x: 153, endPoint y: 137, distance: 4.4
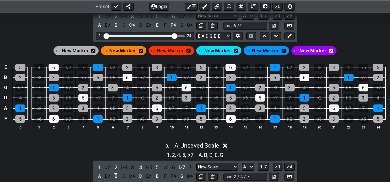
scroll to position [283, 0]
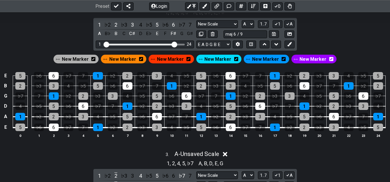
click at [80, 59] on span "New Marker" at bounding box center [75, 59] width 27 height 8
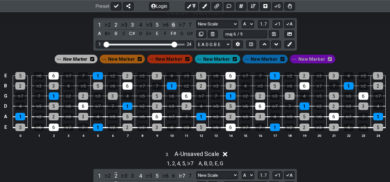
click at [172, 24] on div "6" at bounding box center [174, 25] width 8 height 8
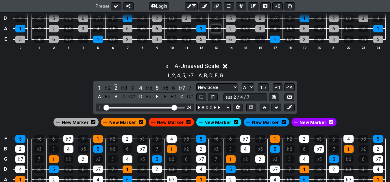
scroll to position [401, 0]
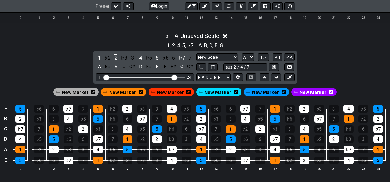
click at [89, 91] on span "New Marker" at bounding box center [75, 92] width 27 height 8
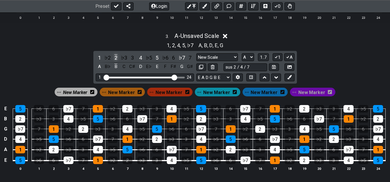
click at [113, 57] on div "2" at bounding box center [116, 58] width 8 height 8
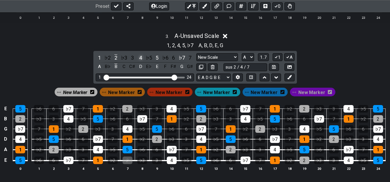
click at [140, 57] on div "4" at bounding box center [141, 58] width 8 height 8
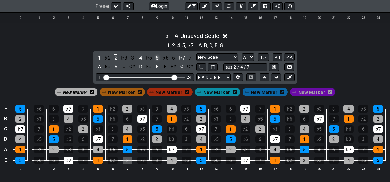
click at [155, 58] on div "5" at bounding box center [157, 58] width 8 height 8
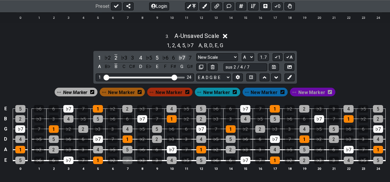
click at [183, 57] on div "♭7" at bounding box center [182, 58] width 8 height 8
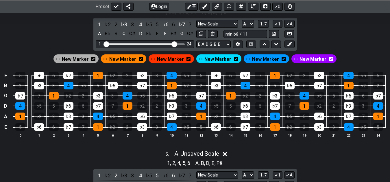
scroll to position [578, 0]
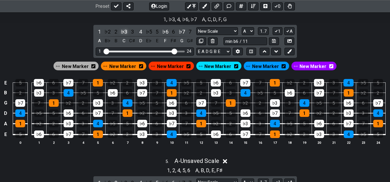
click at [124, 33] on div "♭3" at bounding box center [124, 32] width 8 height 8
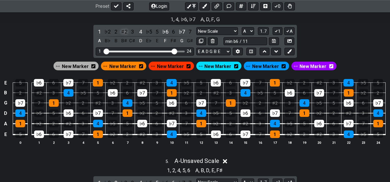
click at [121, 31] on div "♯2" at bounding box center [124, 32] width 8 height 8
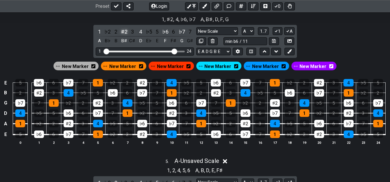
click at [121, 30] on div "♯2" at bounding box center [124, 32] width 8 height 8
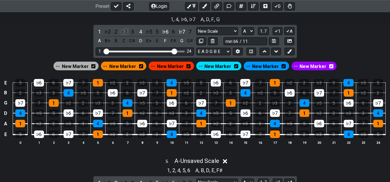
click at [122, 31] on div "♭3" at bounding box center [124, 32] width 8 height 8
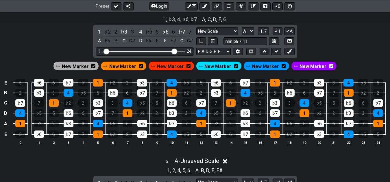
click at [77, 64] on span "New Marker" at bounding box center [75, 66] width 27 height 8
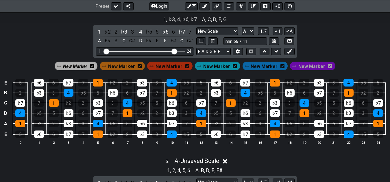
scroll to position [460, 0]
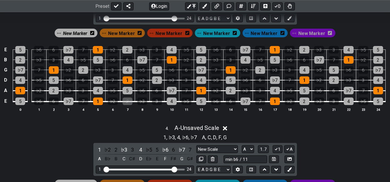
click at [77, 32] on span "New Marker" at bounding box center [75, 33] width 24 height 8
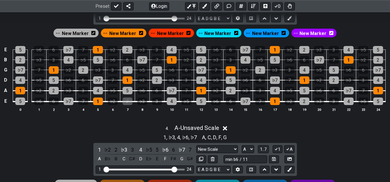
scroll to position [578, 0]
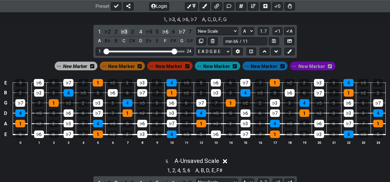
click at [124, 32] on div "♭3" at bounding box center [124, 32] width 8 height 8
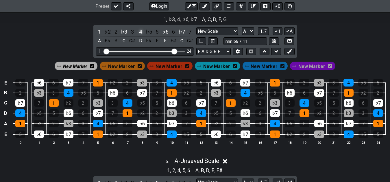
click at [139, 31] on div "4" at bounding box center [141, 32] width 8 height 8
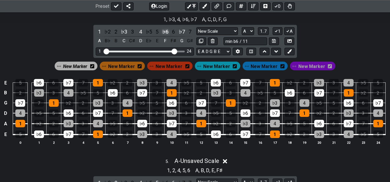
click at [166, 32] on div "♭6" at bounding box center [165, 32] width 8 height 8
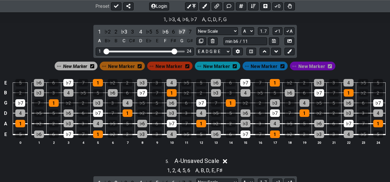
click at [181, 34] on div "♭7" at bounding box center [182, 32] width 8 height 8
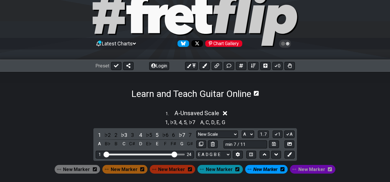
scroll to position [18, 0]
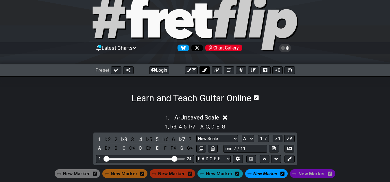
click at [203, 71] on icon at bounding box center [204, 70] width 5 height 5
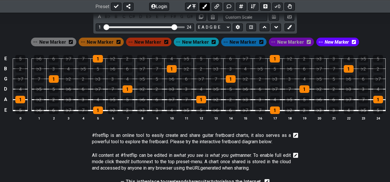
scroll to position [902, 0]
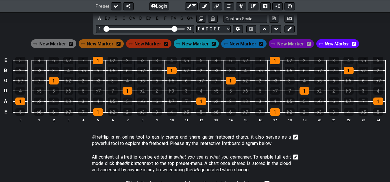
click at [327, 43] on span "New Marker" at bounding box center [336, 44] width 24 height 8
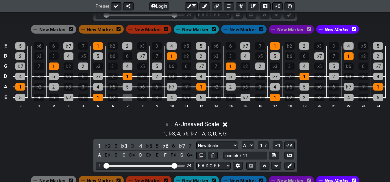
scroll to position [460, 0]
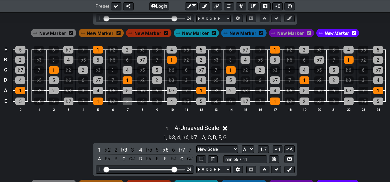
click at [240, 33] on span "New Marker" at bounding box center [242, 33] width 27 height 8
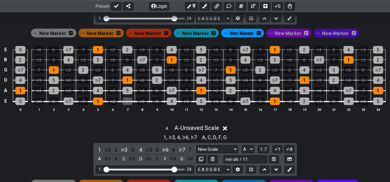
click at [240, 33] on span "New Marker" at bounding box center [241, 33] width 24 height 8
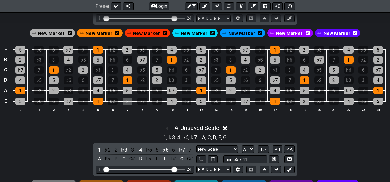
click at [199, 32] on span "New Marker" at bounding box center [194, 33] width 27 height 8
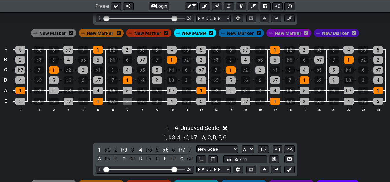
click at [199, 32] on span "New Marker" at bounding box center [194, 33] width 24 height 8
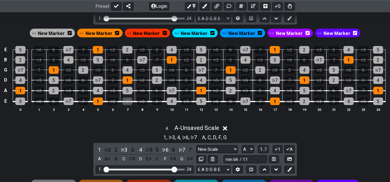
click at [235, 35] on span "New Marker" at bounding box center [241, 33] width 27 height 8
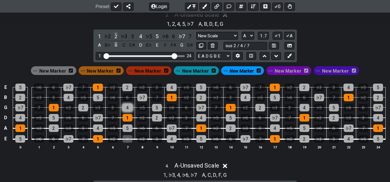
scroll to position [371, 0]
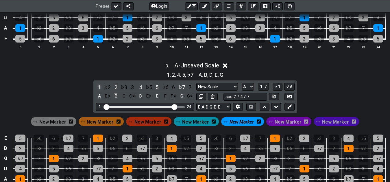
click at [99, 87] on div "1" at bounding box center [100, 87] width 8 height 8
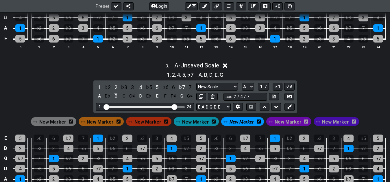
click at [239, 121] on span "New Marker" at bounding box center [241, 122] width 24 height 8
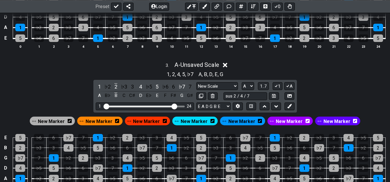
scroll to position [342, 0]
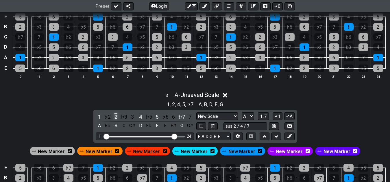
click at [116, 116] on div "2" at bounding box center [116, 117] width 8 height 8
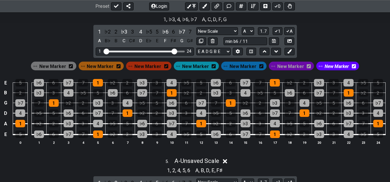
scroll to position [548, 0]
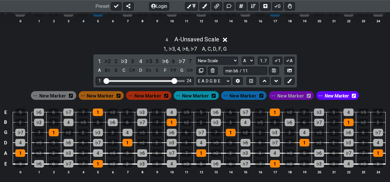
click at [197, 96] on span "New Marker" at bounding box center [195, 96] width 27 height 8
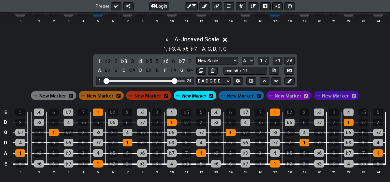
click at [141, 60] on div "4" at bounding box center [141, 61] width 8 height 8
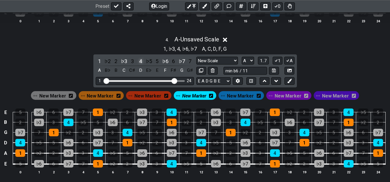
click at [141, 60] on div "4" at bounding box center [141, 61] width 8 height 8
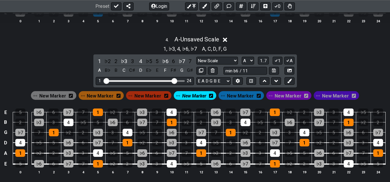
click at [241, 98] on span "New Marker" at bounding box center [240, 96] width 27 height 8
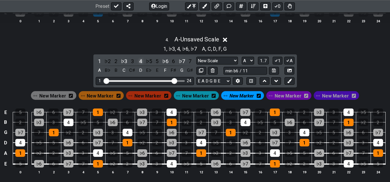
click at [139, 61] on div "4" at bounding box center [141, 61] width 8 height 8
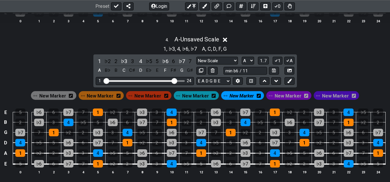
click at [232, 97] on span "New Marker" at bounding box center [241, 96] width 24 height 8
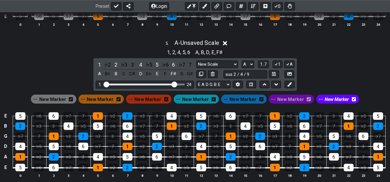
scroll to position [725, 0]
